Goal: Check status: Check status

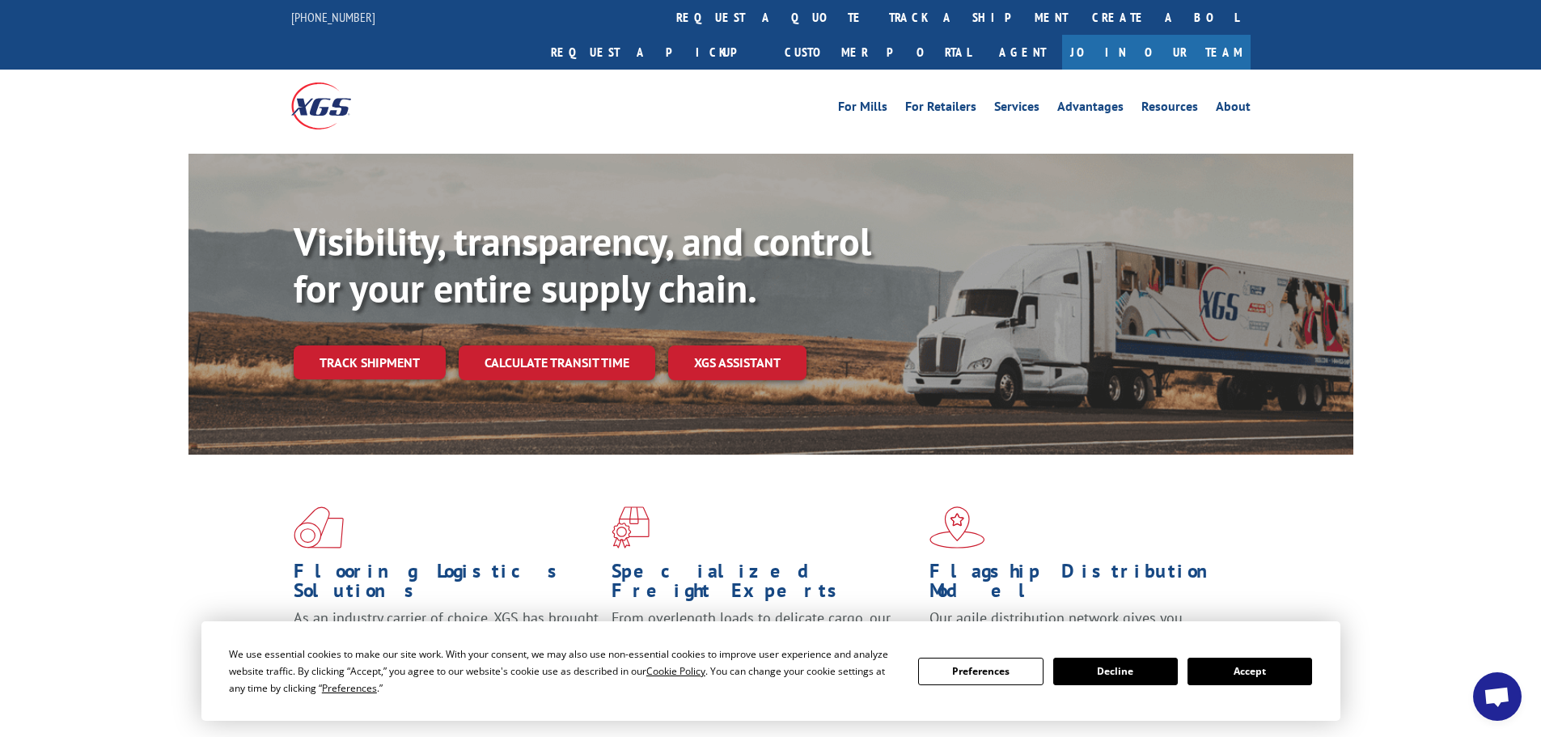
click at [359, 350] on div "Visibility, transparency, and control for your entire supply chain. Track shipm…" at bounding box center [824, 331] width 1060 height 226
click at [359, 345] on link "Track shipment" at bounding box center [370, 362] width 152 height 34
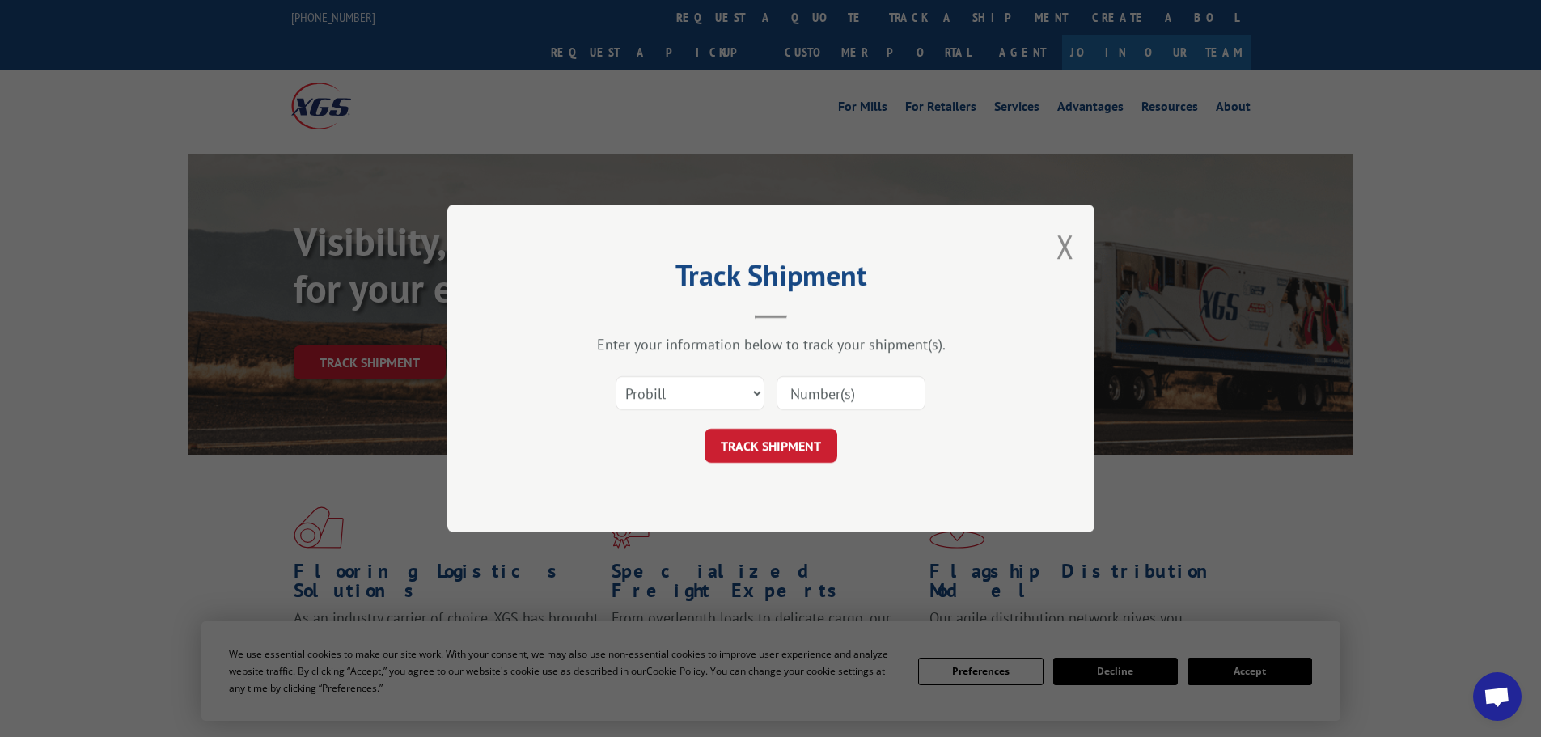
click at [766, 391] on div "Select category... Probill BOL PO" at bounding box center [770, 393] width 485 height 53
click at [754, 391] on select "Select category... Probill BOL PO" at bounding box center [690, 393] width 149 height 34
select select "bol"
click at [616, 376] on select "Select category... Probill BOL PO" at bounding box center [690, 393] width 149 height 34
drag, startPoint x: 824, startPoint y: 392, endPoint x: 837, endPoint y: 379, distance: 18.9
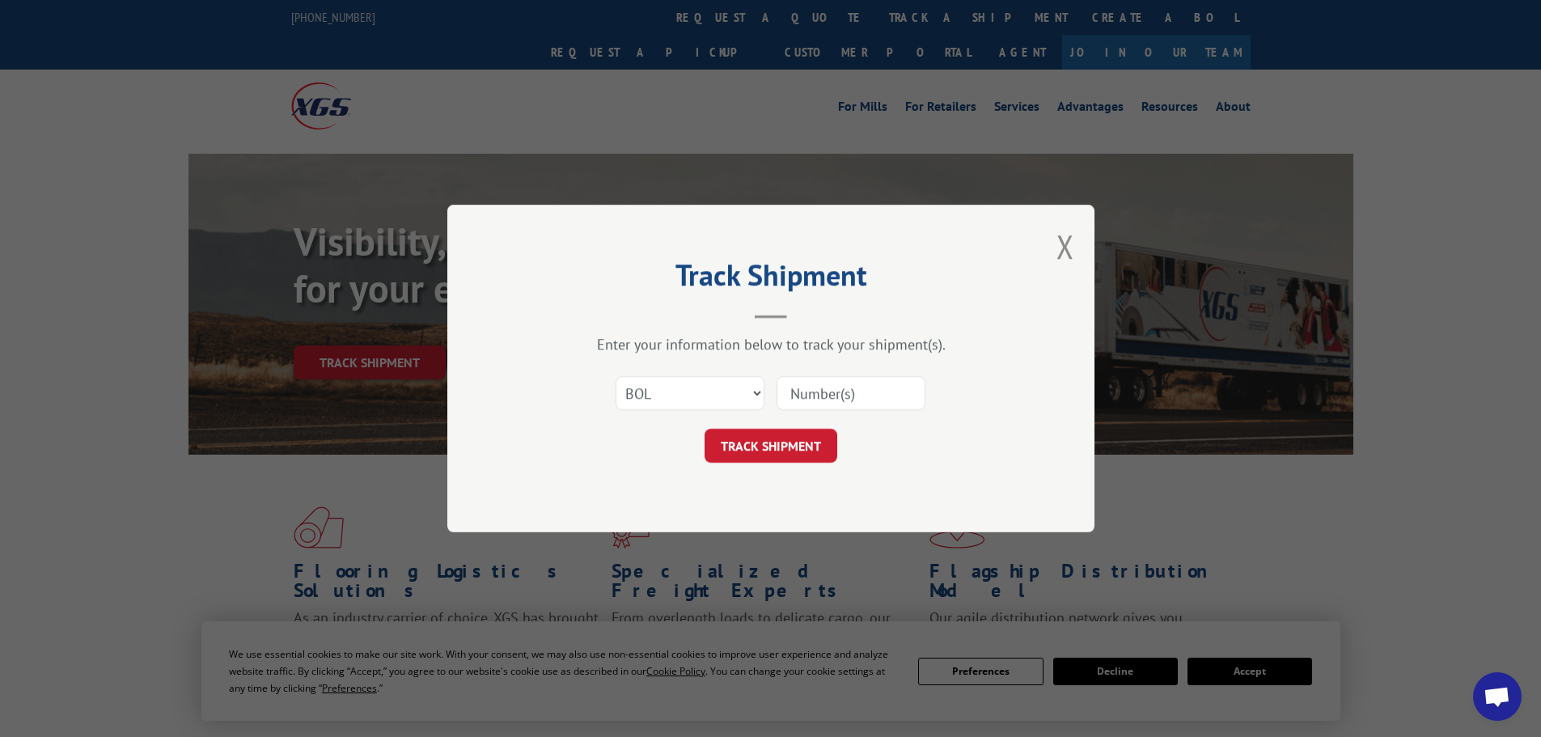
click at [835, 380] on input at bounding box center [851, 393] width 149 height 34
type input "7050663"
click at [705, 429] on button "TRACK SHIPMENT" at bounding box center [771, 446] width 133 height 34
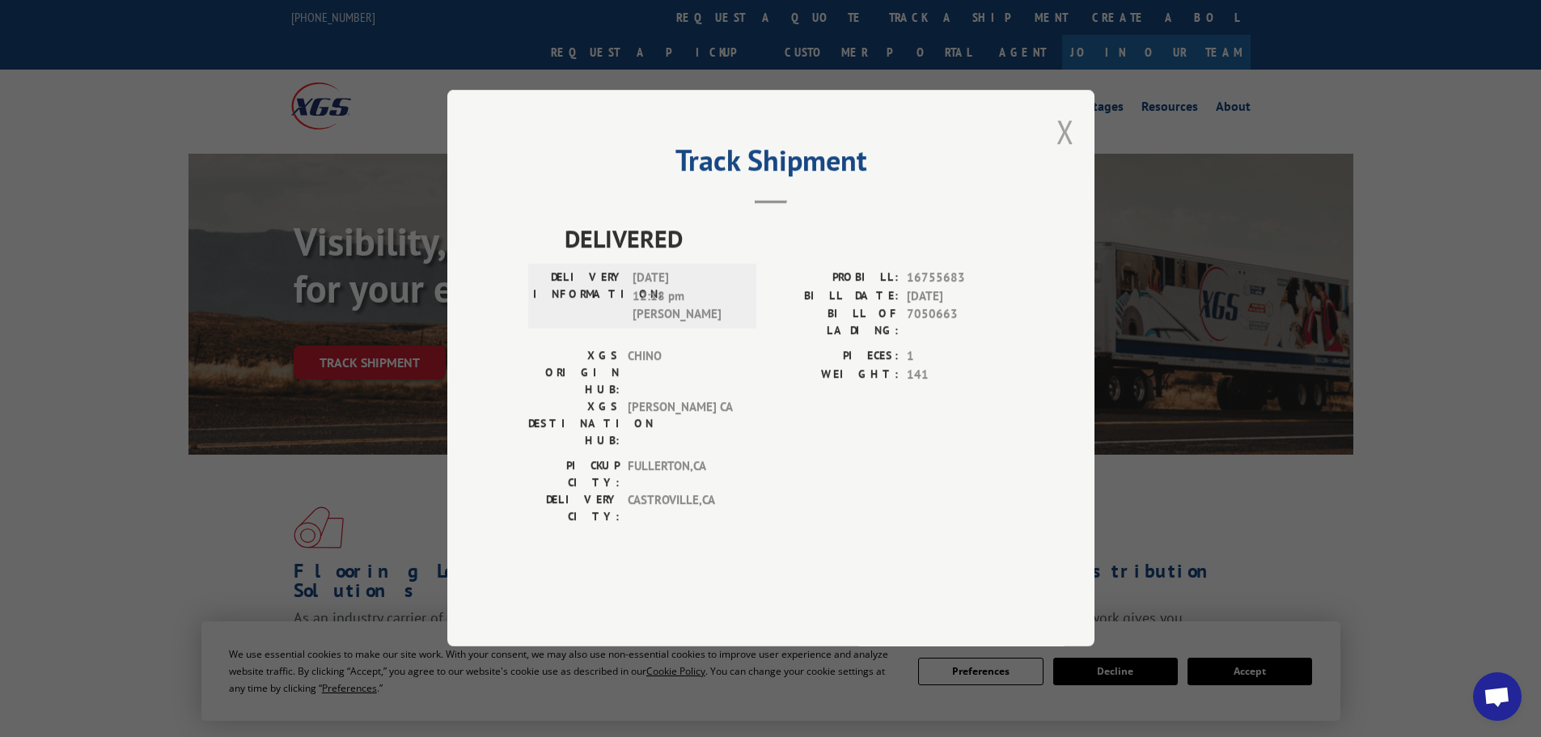
click at [1066, 153] on button "Close modal" at bounding box center [1066, 131] width 18 height 43
